Goal: Use online tool/utility: Utilize a website feature to perform a specific function

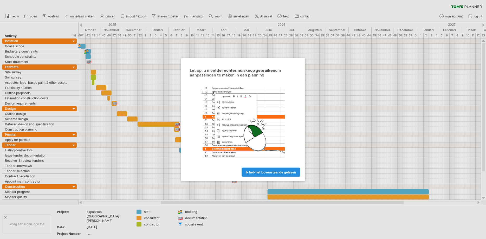
click at [261, 173] on span "ik heb het bovenstaande gelezen" at bounding box center [271, 172] width 50 height 4
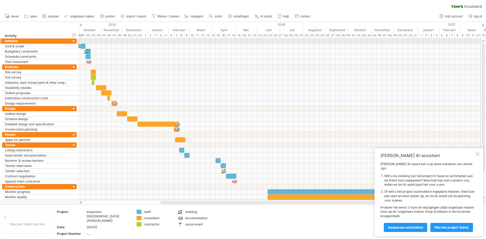
click at [75, 41] on div at bounding box center [74, 41] width 5 height 5
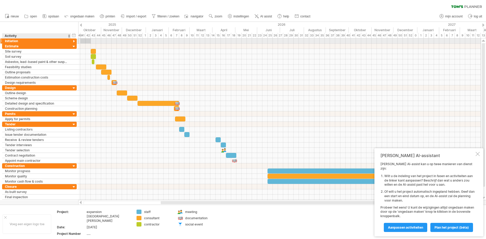
click at [73, 41] on div at bounding box center [74, 41] width 5 height 5
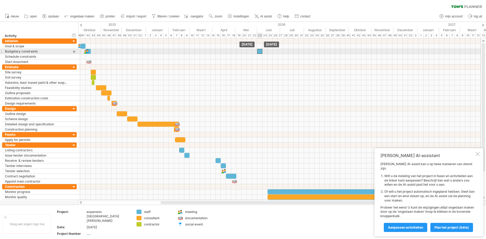
drag, startPoint x: 87, startPoint y: 56, endPoint x: 259, endPoint y: 52, distance: 171.5
click at [259, 52] on div "​" at bounding box center [259, 51] width 5 height 5
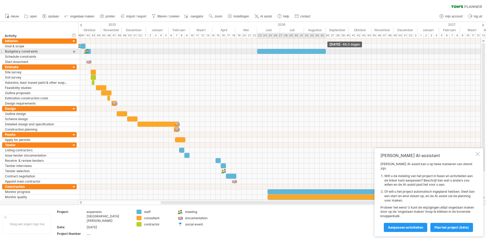
drag, startPoint x: 262, startPoint y: 51, endPoint x: 325, endPoint y: 51, distance: 63.5
click at [325, 51] on span at bounding box center [326, 51] width 2 height 5
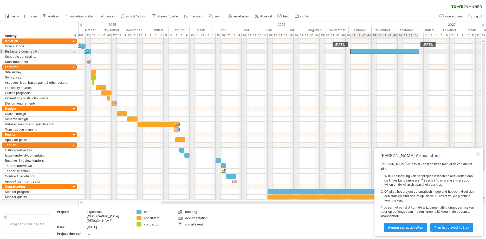
drag, startPoint x: 277, startPoint y: 51, endPoint x: 371, endPoint y: 52, distance: 93.2
click at [371, 52] on div "​" at bounding box center [385, 51] width 69 height 5
click at [87, 51] on div at bounding box center [86, 51] width 5 height 5
click at [87, 51] on div at bounding box center [87, 51] width 6 height 5
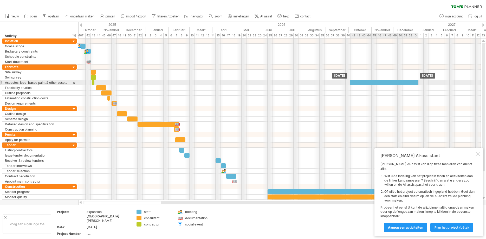
drag, startPoint x: 383, startPoint y: 51, endPoint x: 383, endPoint y: 84, distance: 33.6
click at [383, 84] on div "​" at bounding box center [384, 82] width 69 height 5
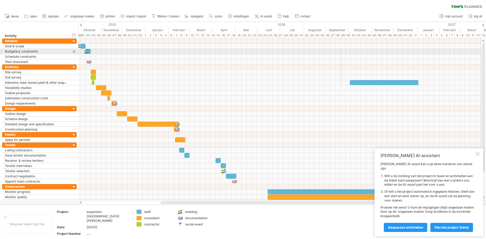
drag, startPoint x: 341, startPoint y: 84, endPoint x: 341, endPoint y: 54, distance: 30.4
click at [341, 54] on div "​ ​ ​ ​ ​ ​ ​ ​ ​ ​ ​ ​ ​ ​ ​ ​ ​ ​ ​ ​ ​ ​ ​ ​ [DATE] [DATE]" at bounding box center [279, 120] width 403 height 162
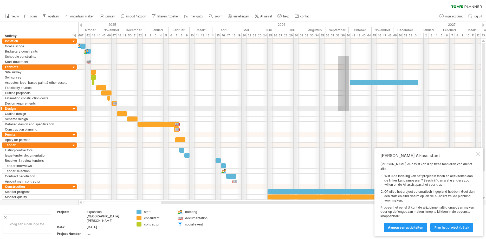
drag, startPoint x: 338, startPoint y: 56, endPoint x: 349, endPoint y: 111, distance: 56.7
click at [349, 111] on div at bounding box center [279, 122] width 403 height 167
click at [215, 17] on span "zoom" at bounding box center [219, 17] width 8 height 4
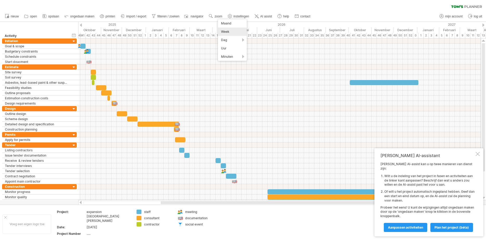
click at [223, 32] on div "Week" at bounding box center [232, 32] width 29 height 8
click at [218, 17] on span "zoom" at bounding box center [219, 17] width 8 height 4
click at [223, 24] on div "Maand" at bounding box center [234, 24] width 29 height 8
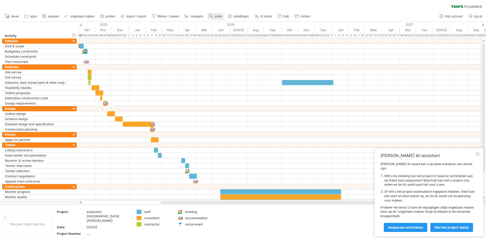
click at [218, 17] on span "zoom" at bounding box center [219, 17] width 8 height 4
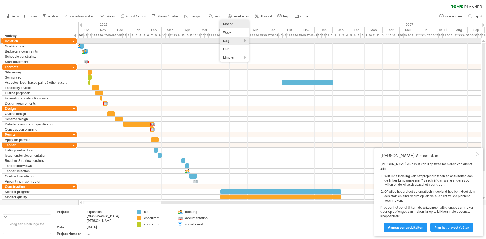
click at [224, 42] on div "Dag" at bounding box center [234, 41] width 29 height 8
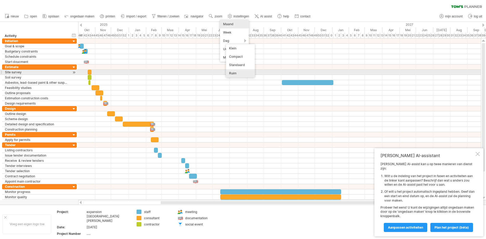
click at [232, 75] on div "Ruim" at bounding box center [240, 73] width 29 height 8
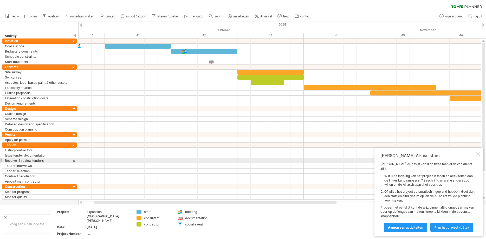
click at [478, 156] on div at bounding box center [478, 154] width 4 height 4
